Goal: Information Seeking & Learning: Learn about a topic

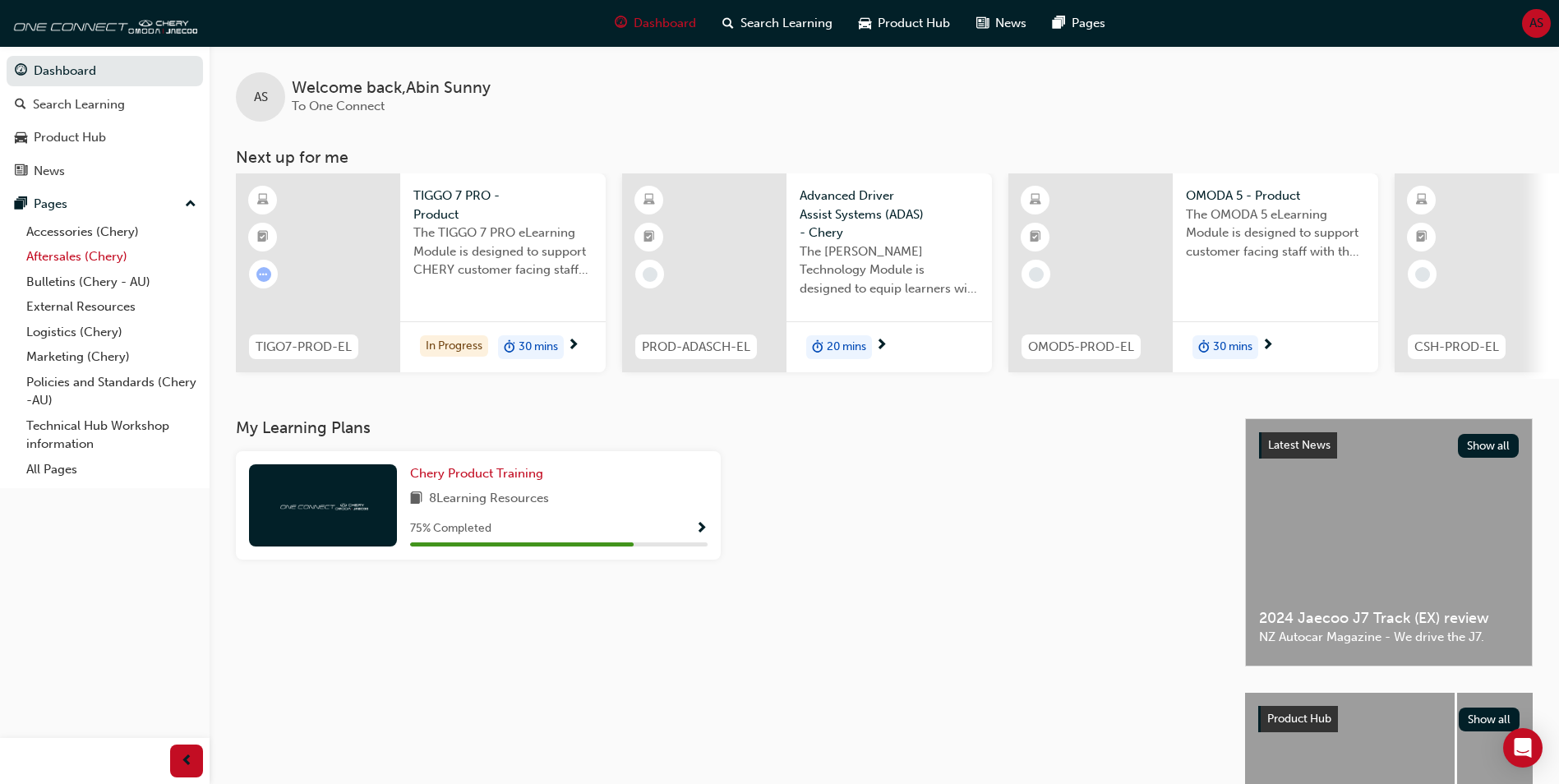
click at [134, 252] on link "Aftersales (Chery)" at bounding box center [111, 257] width 183 height 26
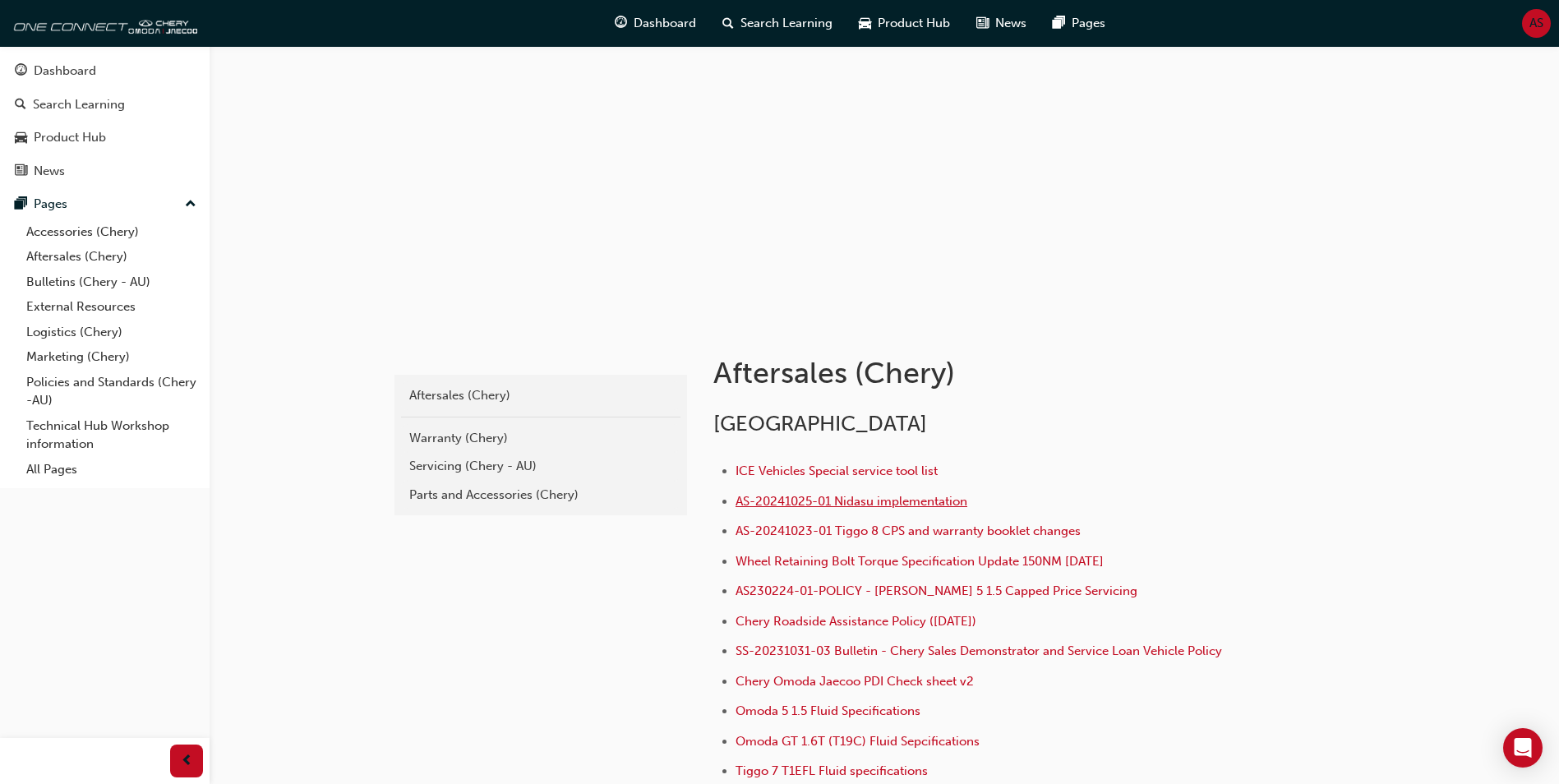
scroll to position [82, 0]
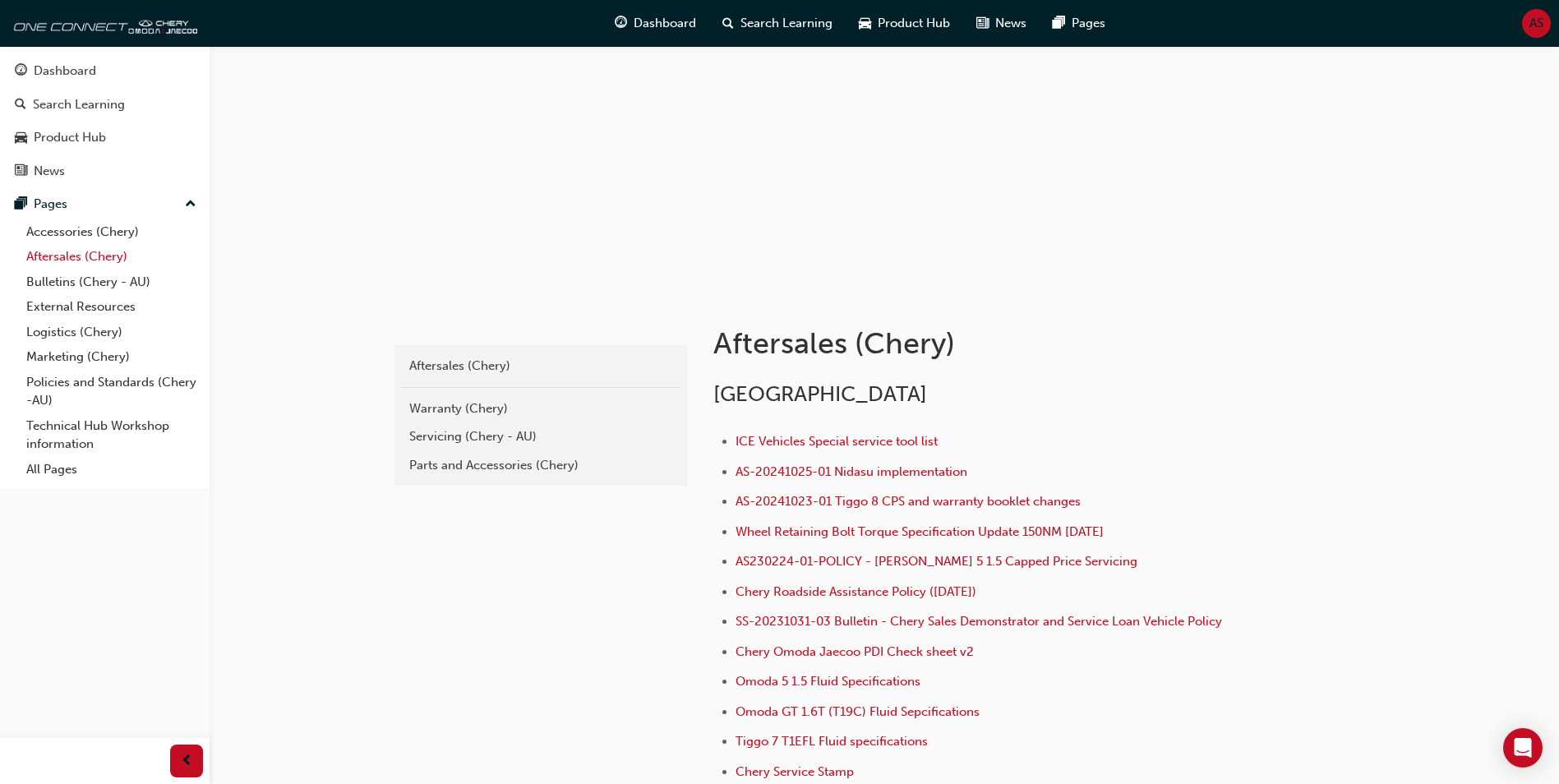
click at [107, 263] on link "Aftersales (Chery)" at bounding box center [111, 257] width 183 height 26
click at [453, 438] on div "Servicing (Chery - AU)" at bounding box center [541, 436] width 263 height 19
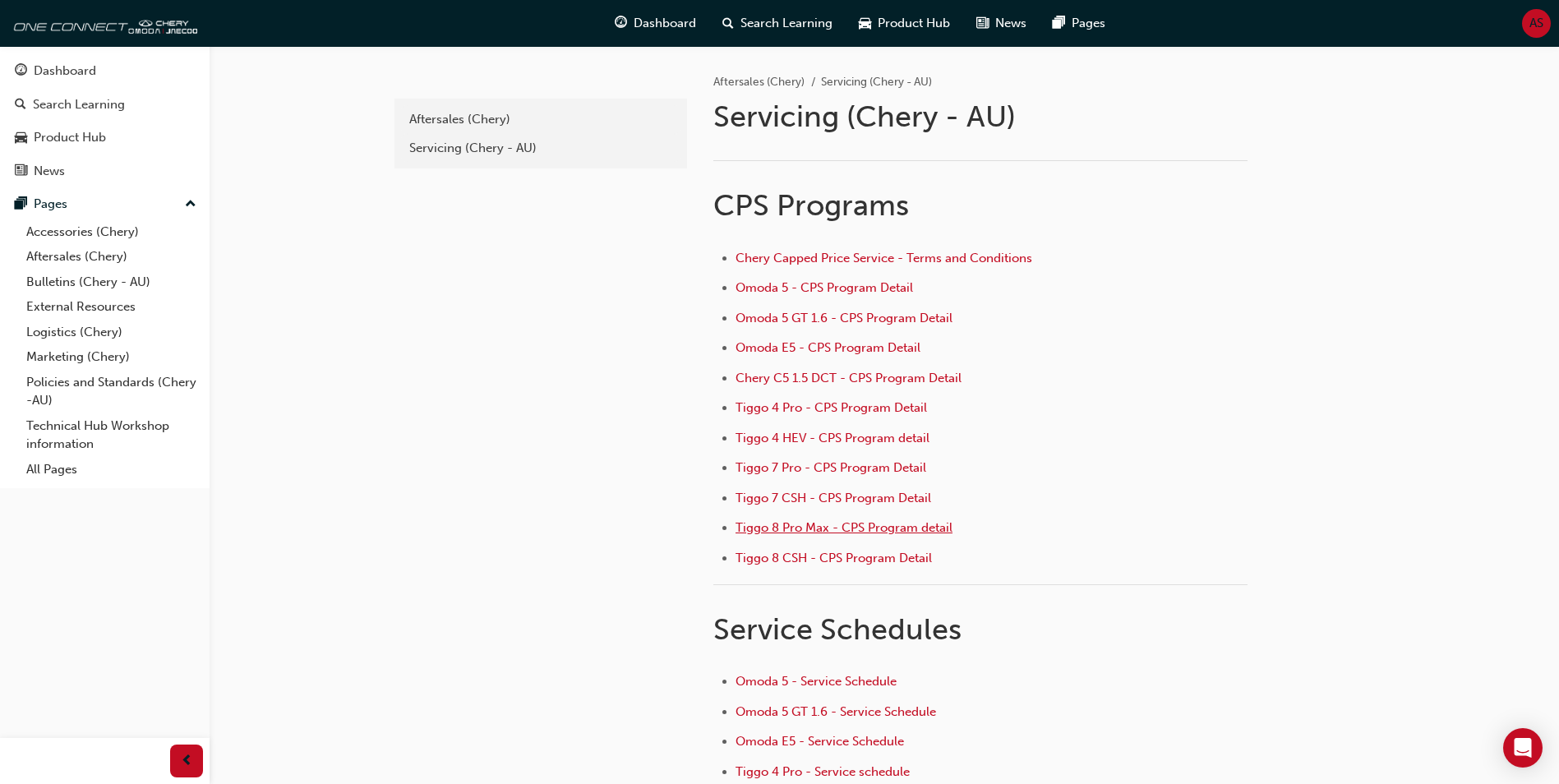
click at [841, 523] on span "Tiggo 8 Pro Max - CPS Program detail" at bounding box center [843, 527] width 217 height 15
